Goal: Information Seeking & Learning: Find specific fact

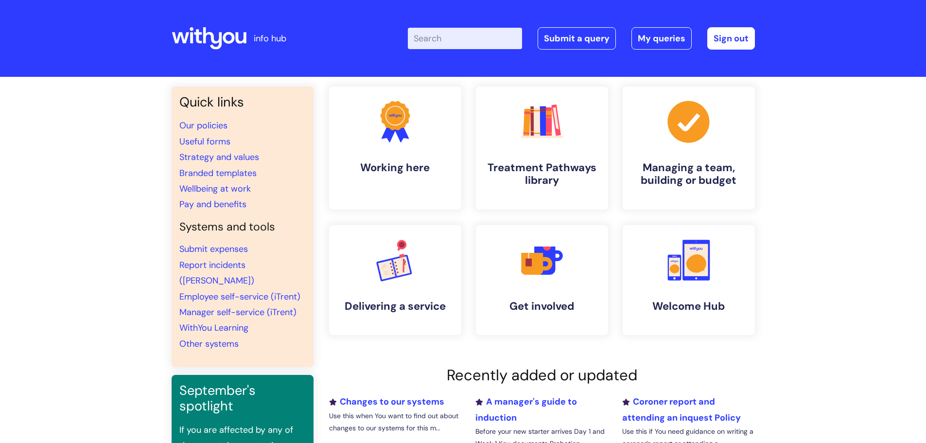
click at [444, 38] on input "Enter your search term here..." at bounding box center [465, 38] width 114 height 21
type input "hs04"
click button "Search" at bounding box center [0, 0] width 0 height 0
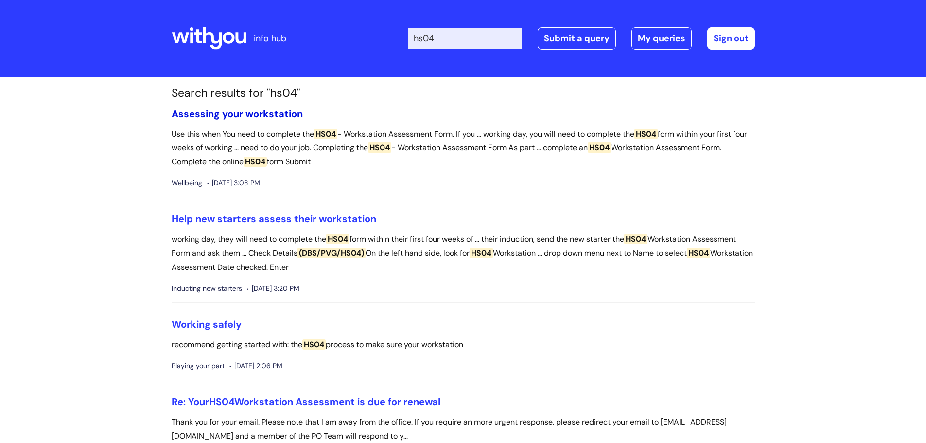
click at [280, 115] on link "Assessing your workstation" at bounding box center [237, 113] width 131 height 13
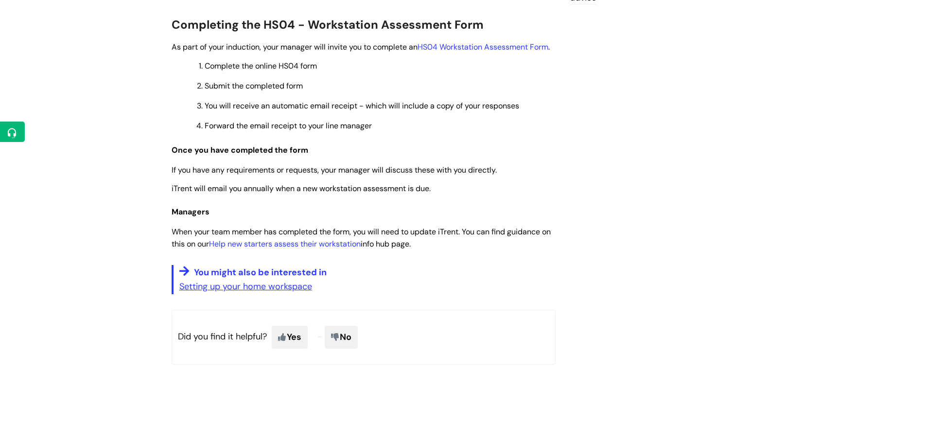
scroll to position [340, 0]
